Goal: Check status: Check status

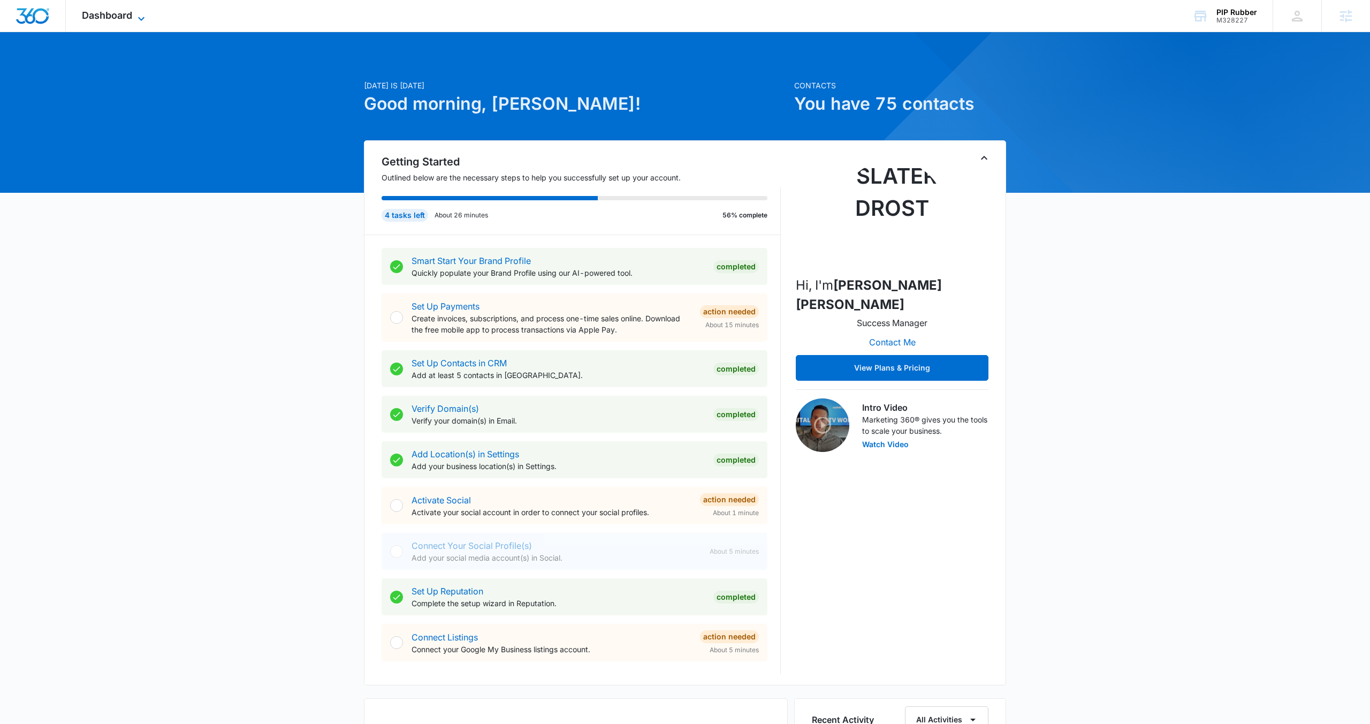
click at [112, 14] on span "Dashboard" at bounding box center [107, 15] width 50 height 11
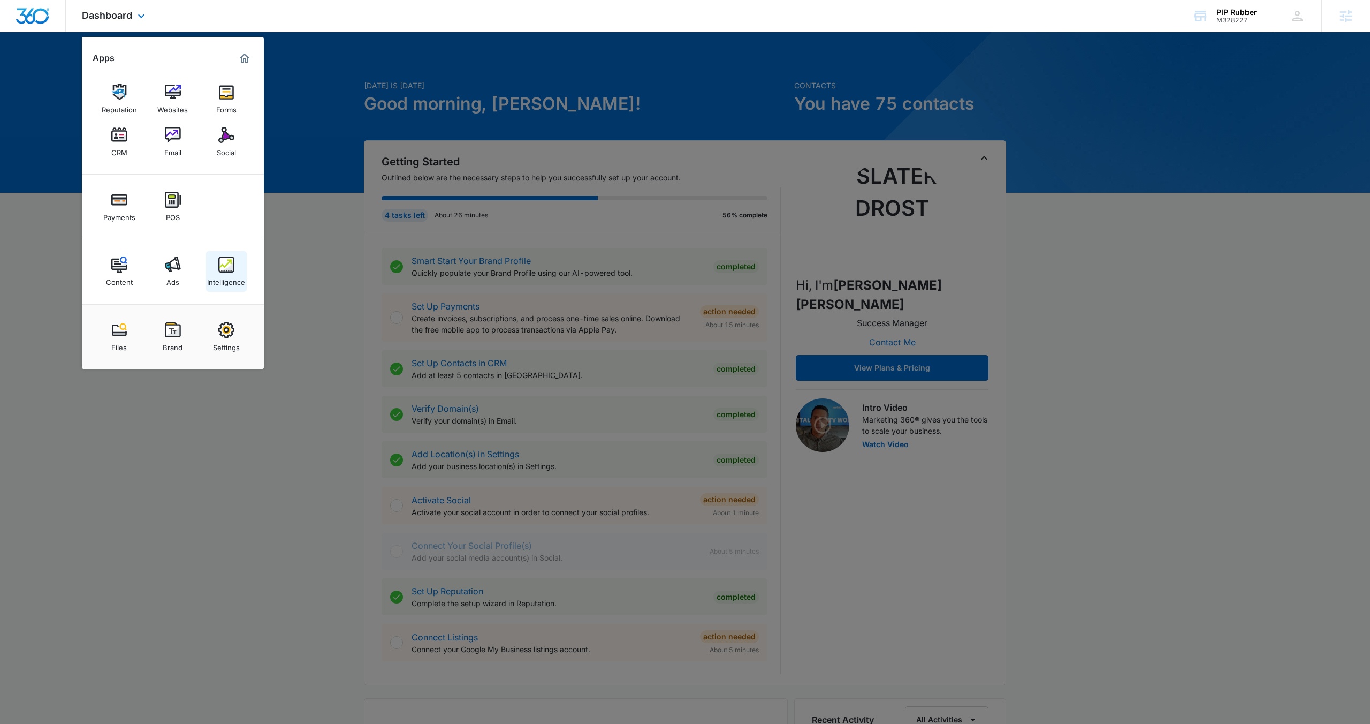
click at [228, 269] on img at bounding box center [226, 264] width 16 height 16
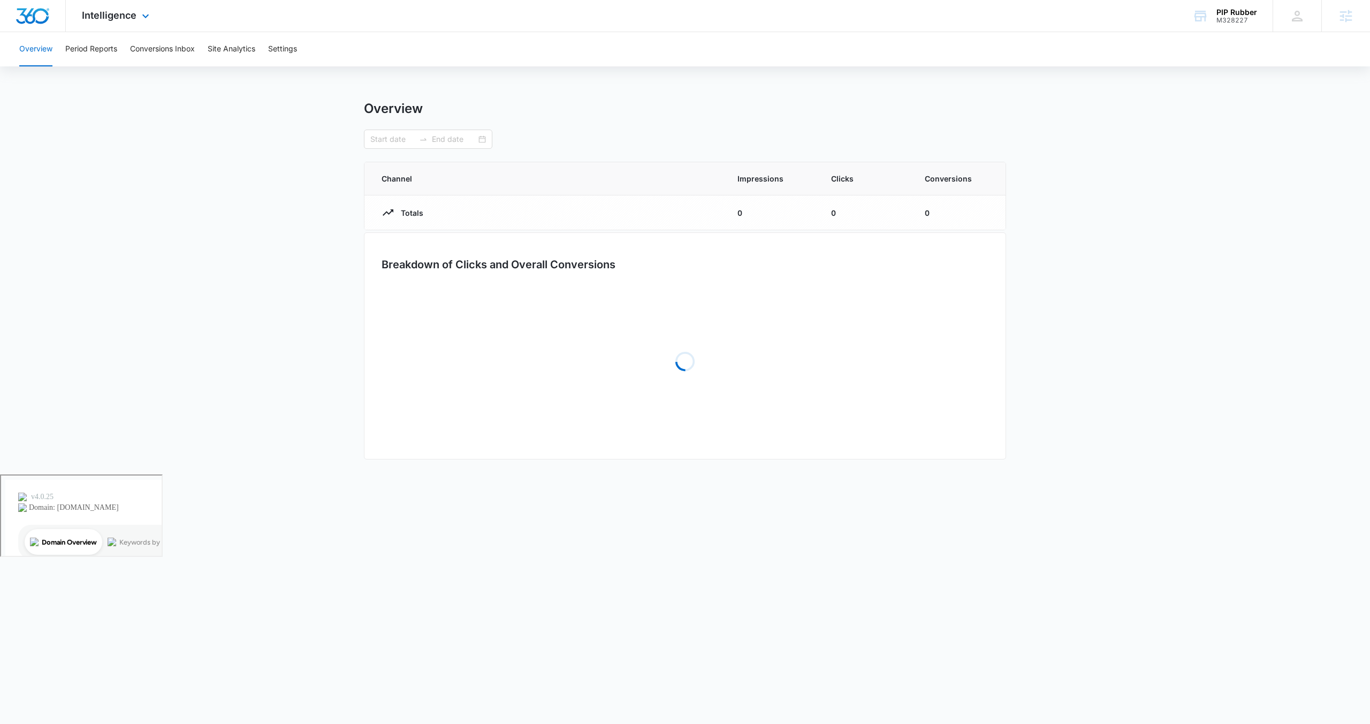
type input "[DATE]"
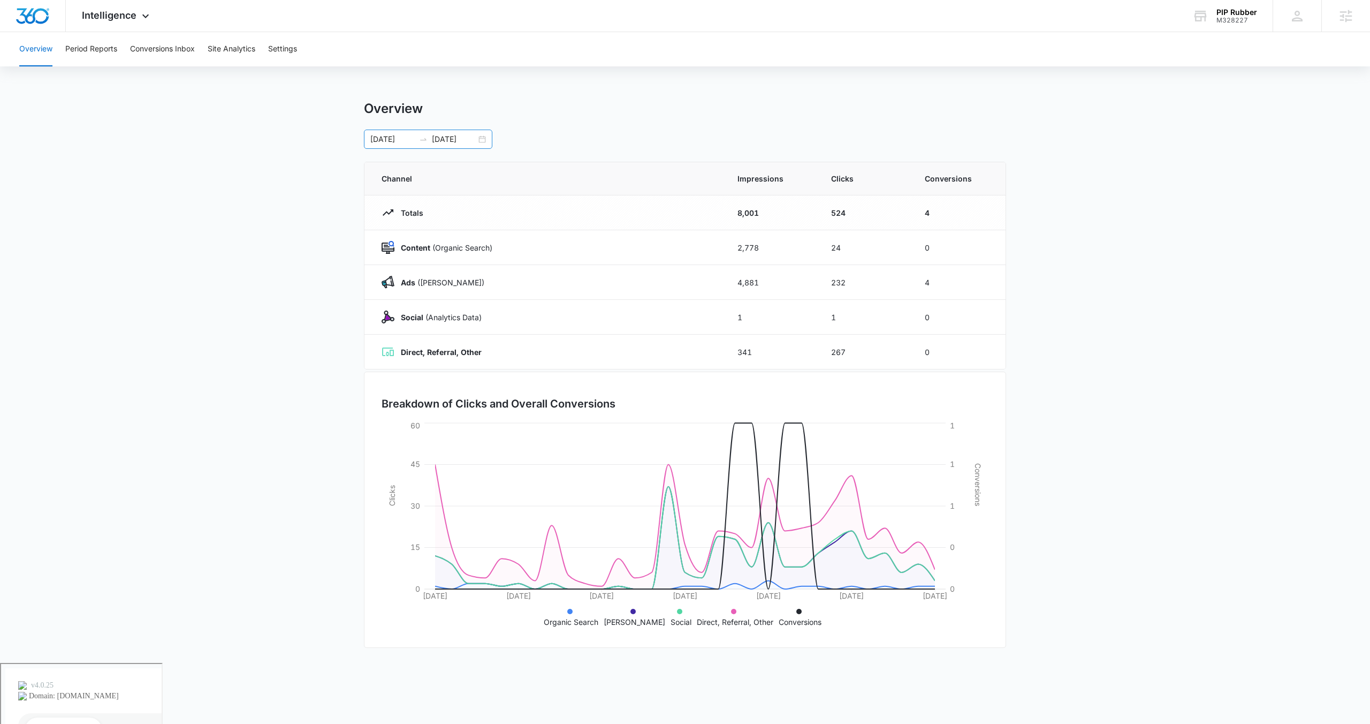
click at [484, 139] on div "[DATE] [DATE]" at bounding box center [428, 139] width 128 height 19
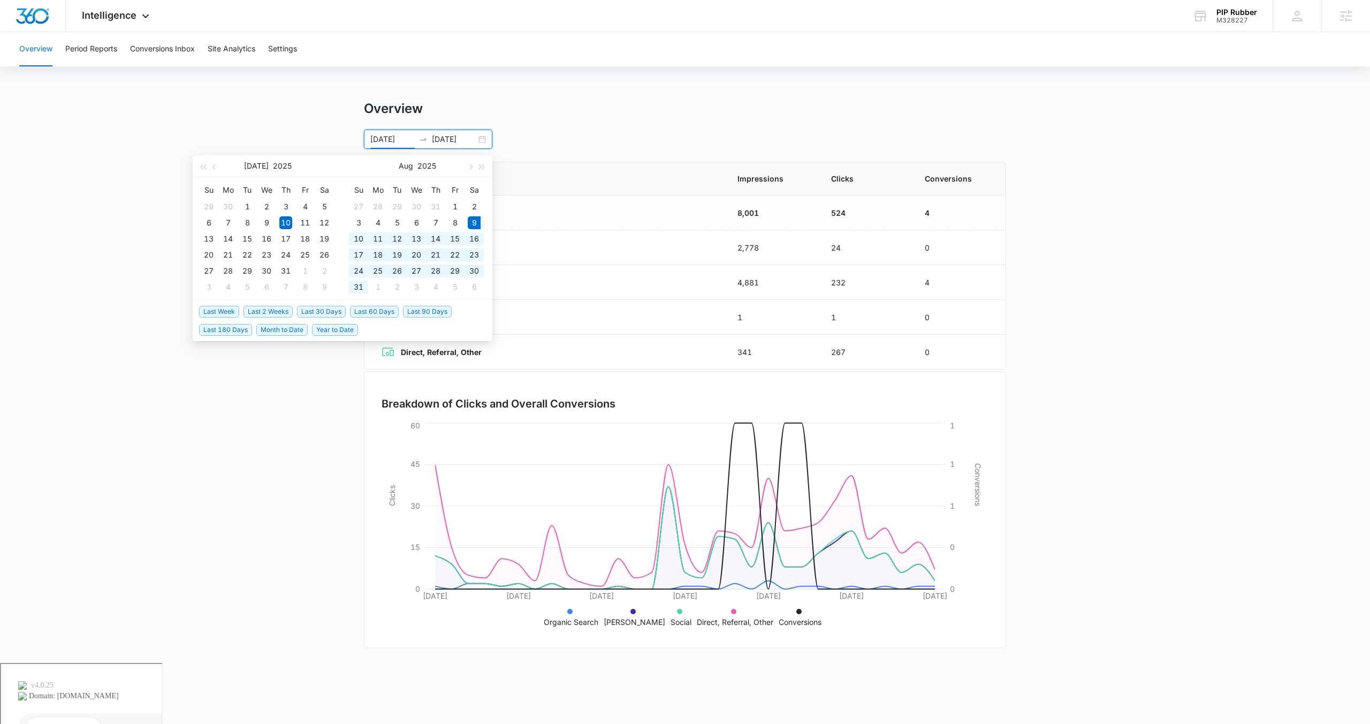
click at [325, 308] on span "Last 30 Days" at bounding box center [321, 312] width 49 height 12
type input "[DATE]"
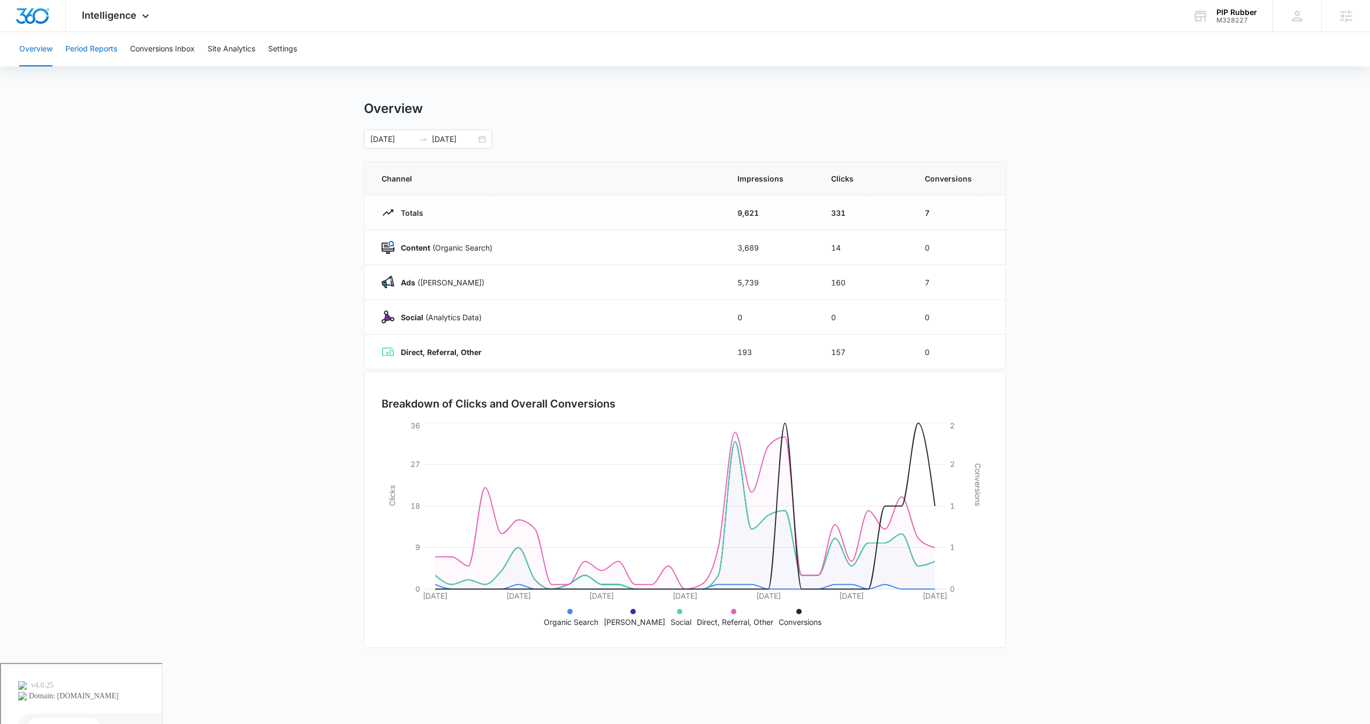
click at [105, 52] on button "Period Reports" at bounding box center [91, 49] width 52 height 34
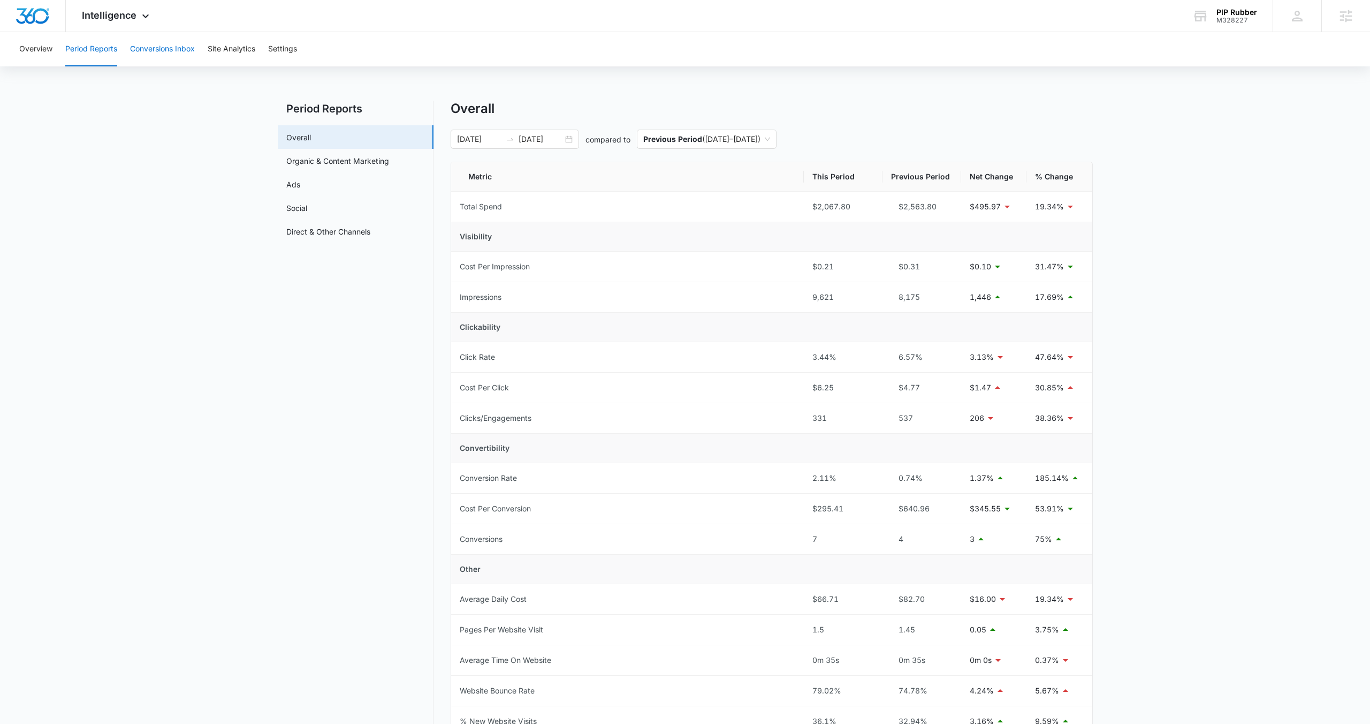
click at [166, 51] on button "Conversions Inbox" at bounding box center [162, 49] width 65 height 34
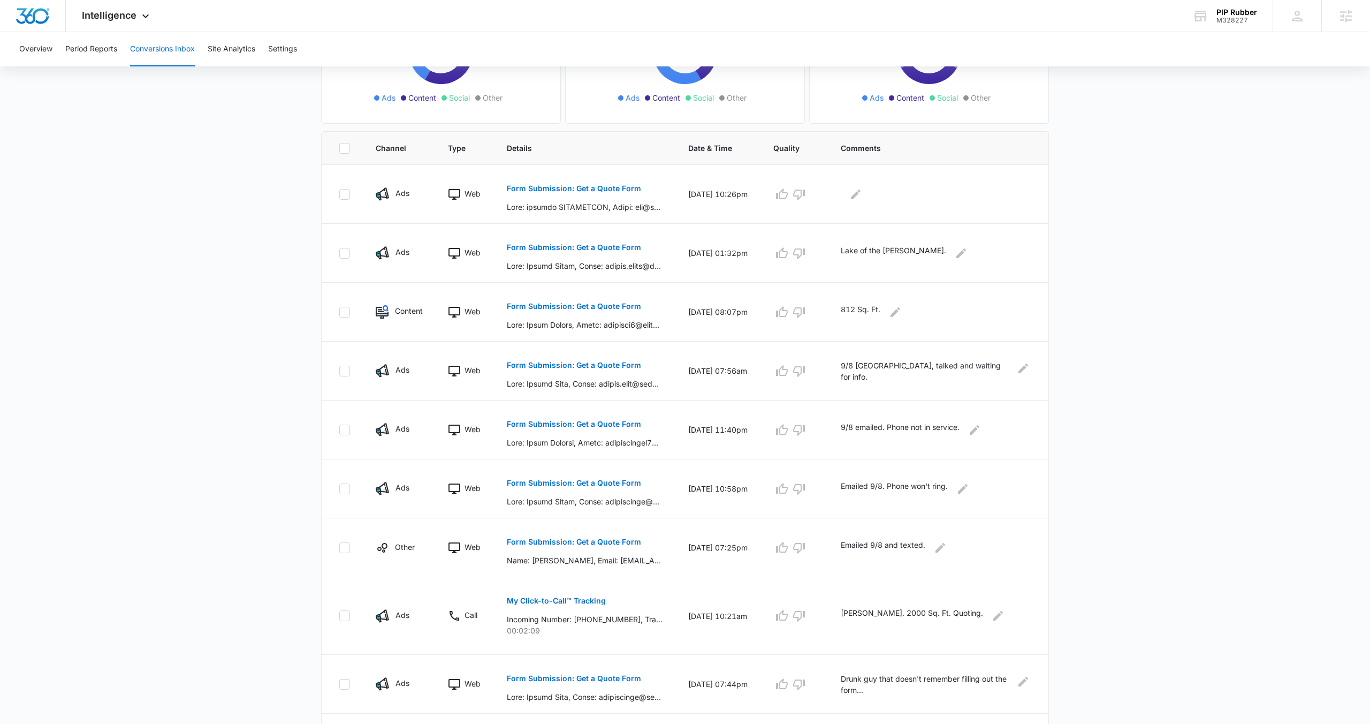
scroll to position [224, 0]
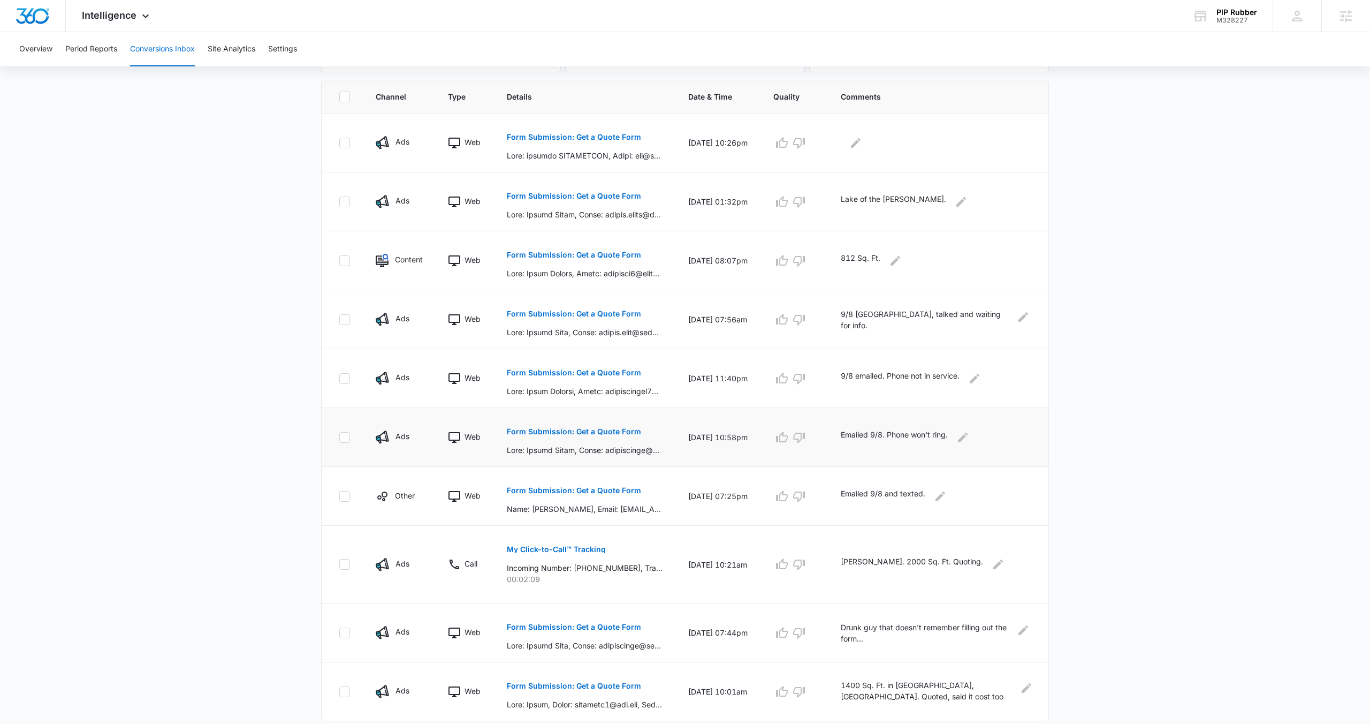
click at [568, 429] on p "Form Submission: Get a Quote Form" at bounding box center [574, 431] width 134 height 7
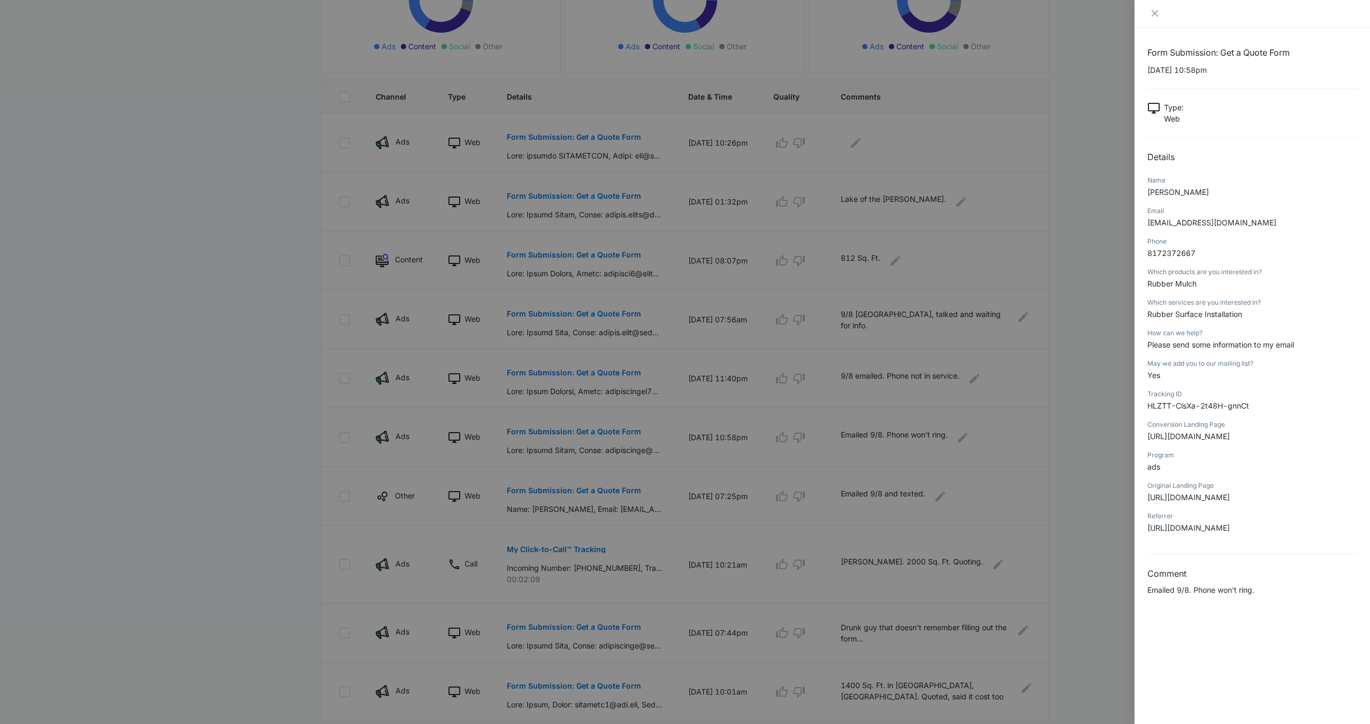
click at [1081, 267] on div at bounding box center [685, 362] width 1370 height 724
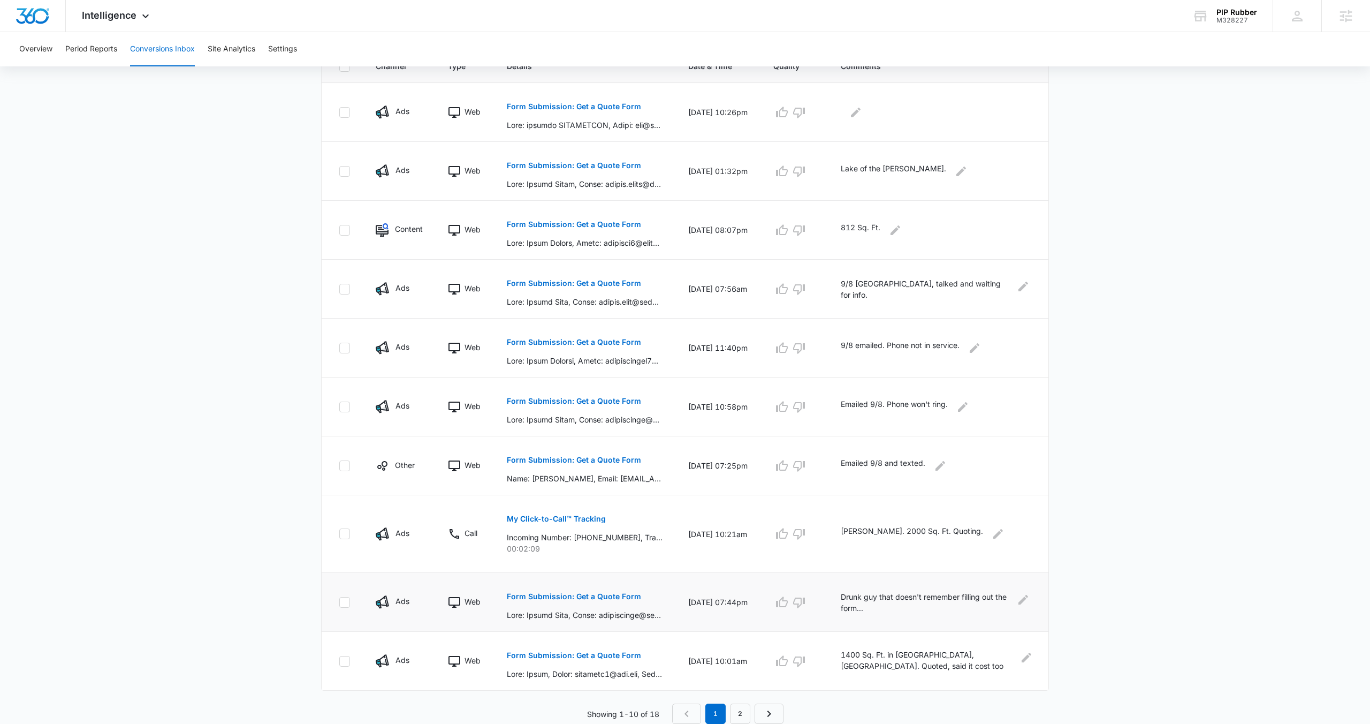
scroll to position [0, 0]
